Goal: Information Seeking & Learning: Learn about a topic

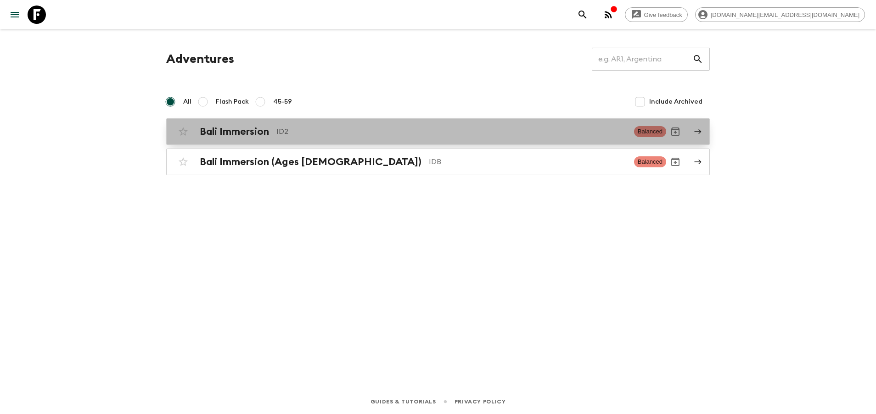
click at [477, 138] on div "Bali Immersion ID2 Balanced" at bounding box center [420, 132] width 492 height 18
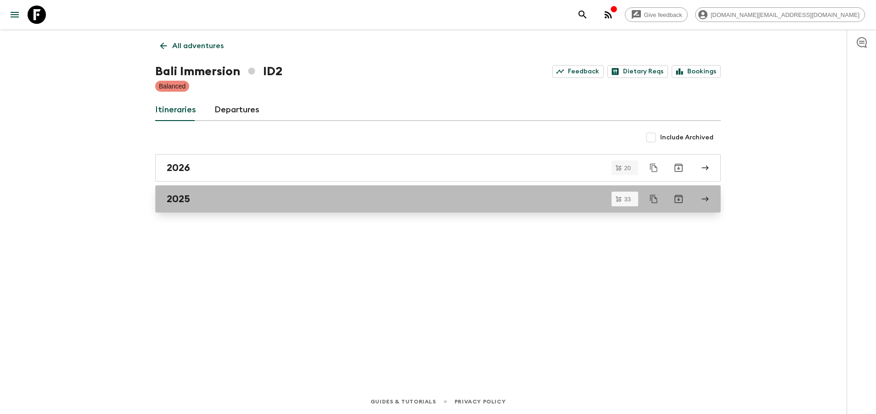
click at [442, 193] on div "2025" at bounding box center [429, 199] width 525 height 12
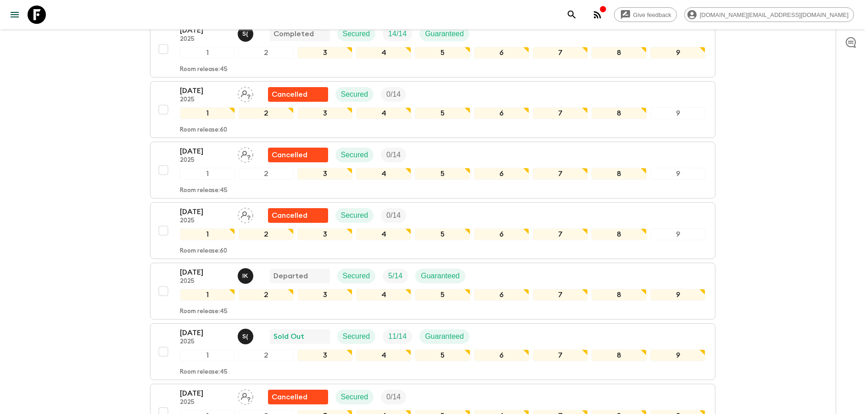
scroll to position [471, 0]
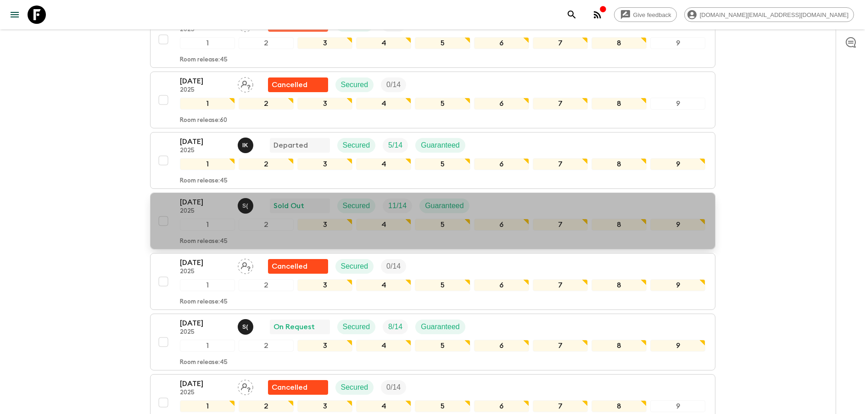
click at [209, 206] on p "[DATE]" at bounding box center [205, 202] width 50 height 11
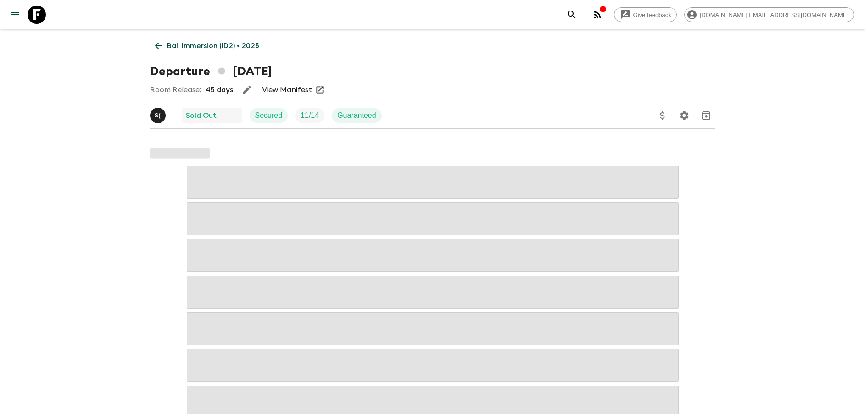
click at [292, 88] on link "View Manifest" at bounding box center [287, 89] width 50 height 9
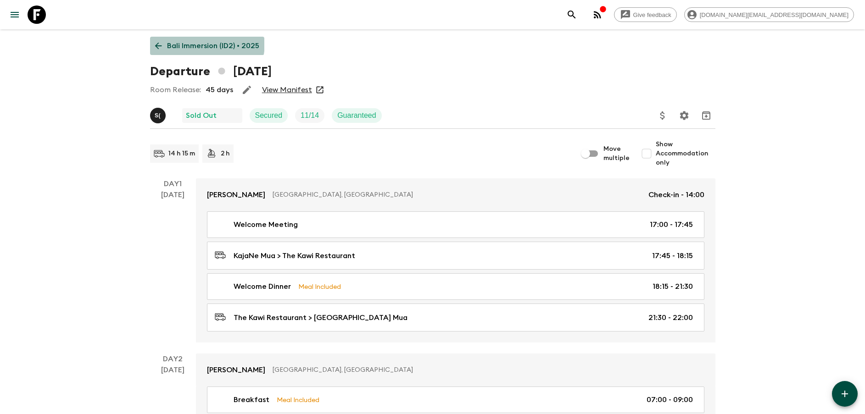
click at [200, 43] on p "Bali Immersion (ID2) • 2025" at bounding box center [213, 45] width 92 height 11
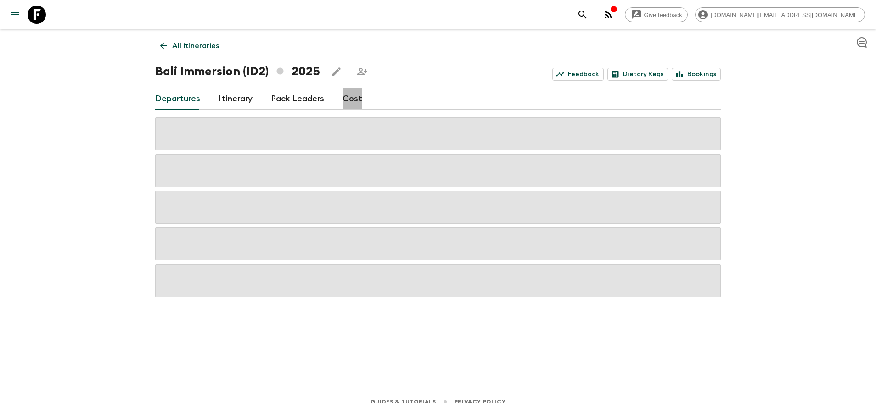
click at [344, 97] on link "Cost" at bounding box center [352, 99] width 20 height 22
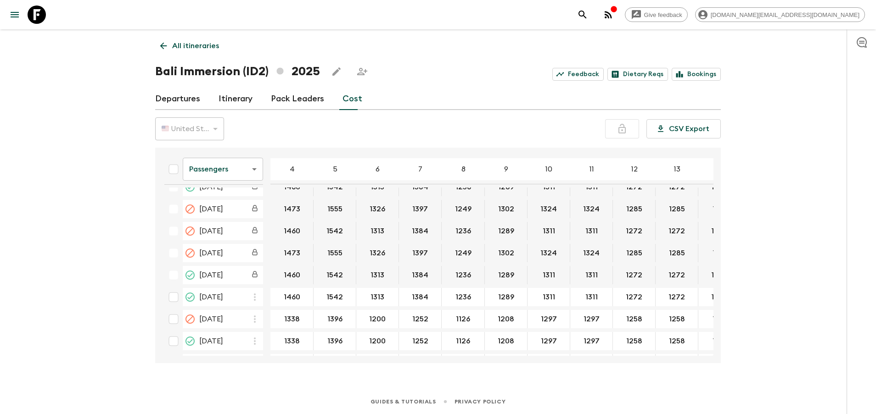
scroll to position [366, 0]
click at [245, 160] on body "Give feedback [DOMAIN_NAME][EMAIL_ADDRESS][DOMAIN_NAME] All itineraries Bali Im…" at bounding box center [438, 207] width 876 height 414
click at [227, 209] on li "Extras" at bounding box center [223, 206] width 80 height 15
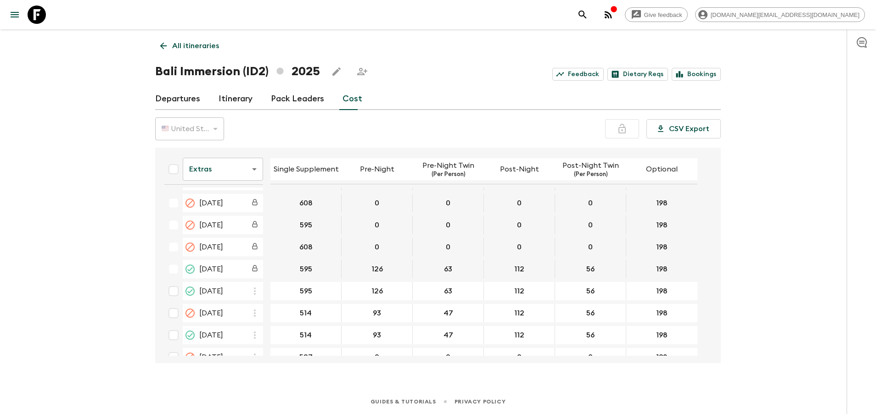
scroll to position [373, 0]
